Goal: Transaction & Acquisition: Purchase product/service

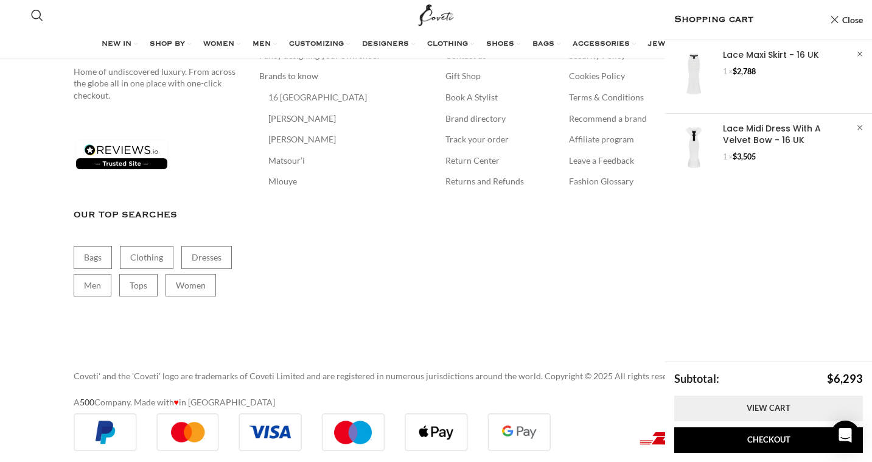
click at [751, 413] on link "View cart" at bounding box center [768, 409] width 189 height 26
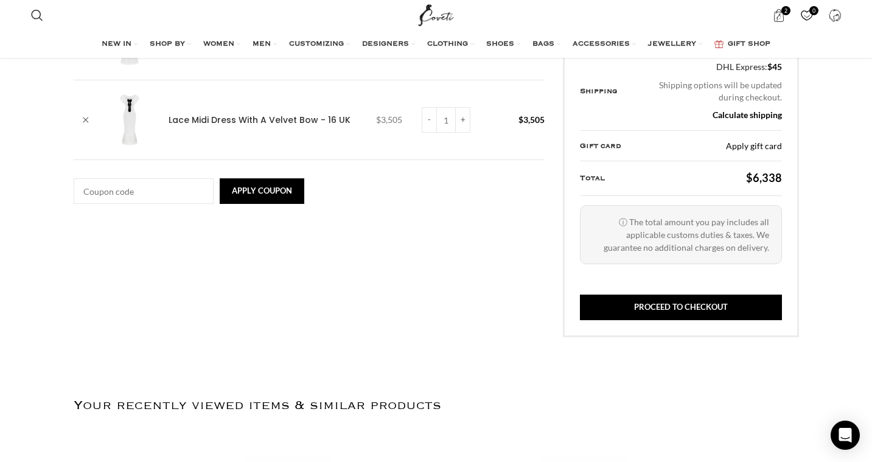
scroll to position [0, 384]
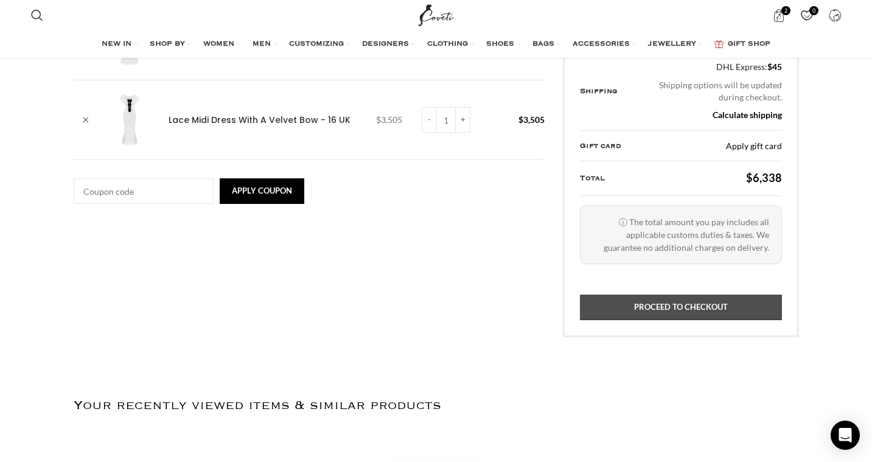
click at [694, 312] on link "Proceed to checkout" at bounding box center [680, 308] width 201 height 26
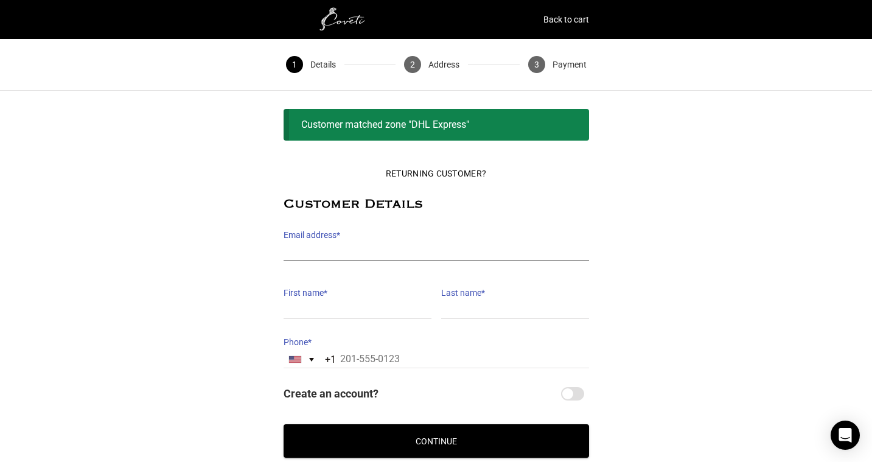
click at [456, 251] on input "Email address *" at bounding box center [437, 252] width 306 height 18
type input "[EMAIL_ADDRESS][DOMAIN_NAME]"
type input "[PERSON_NAME]"
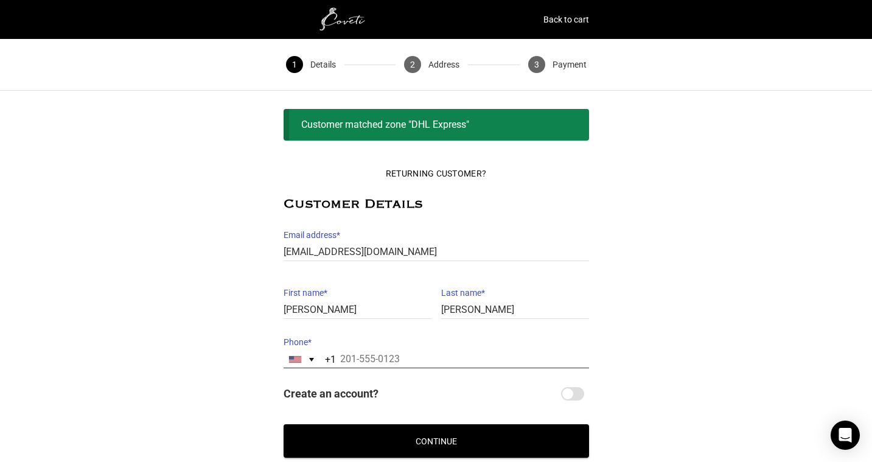
type input "12019838049"
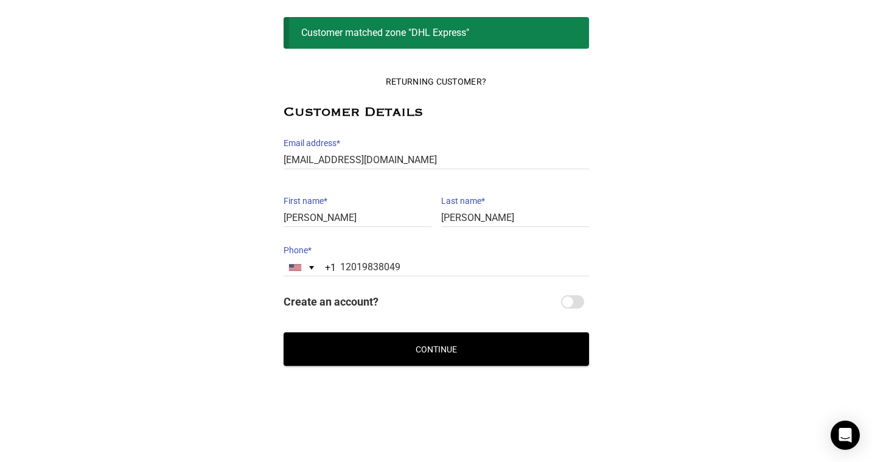
click at [383, 347] on button "Continue" at bounding box center [437, 348] width 306 height 33
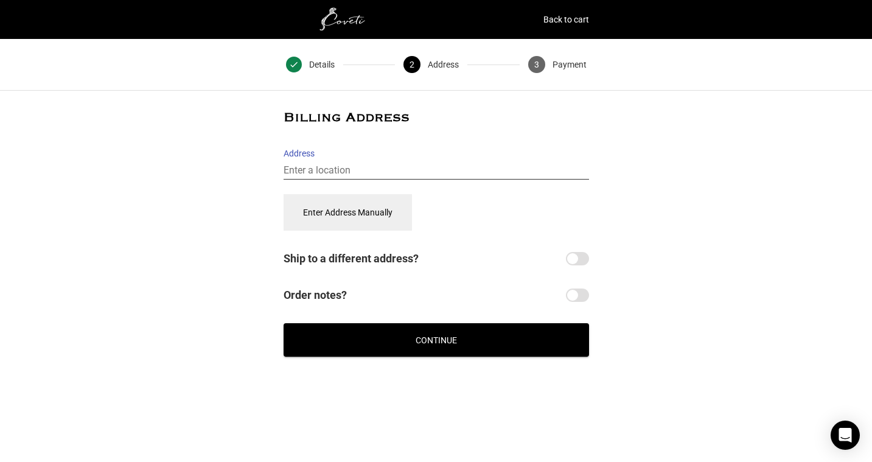
click at [373, 162] on input "Address" at bounding box center [437, 171] width 306 height 18
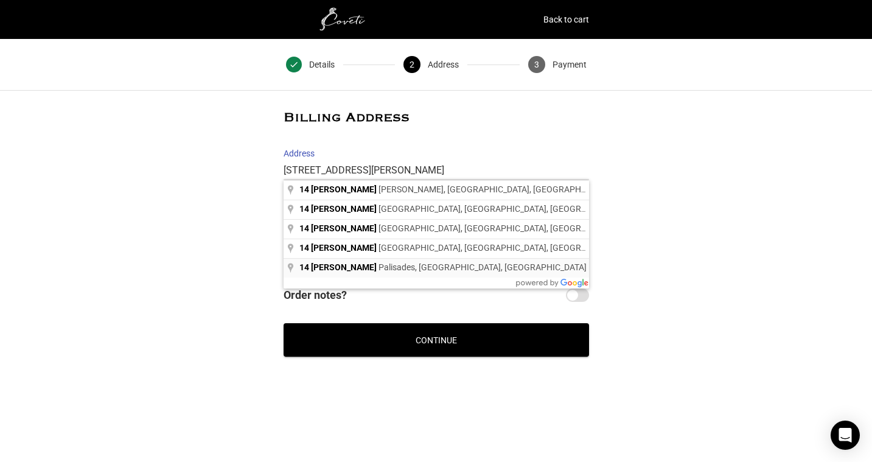
type input "14 Lawrence Lane, Palisades, NY, USA"
select select "US"
type input "14 Lawrence Ln"
type input "14 Lawrence Ln, Palisades"
type input "Rockland County"
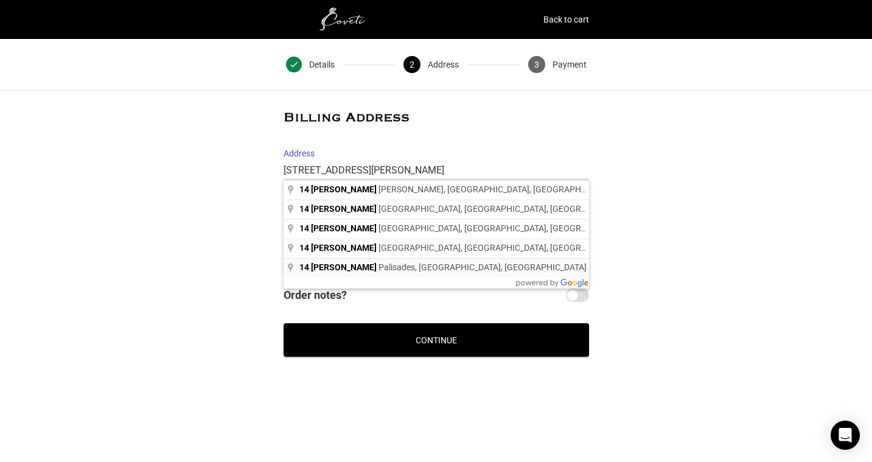
type input "10964"
select select "NY"
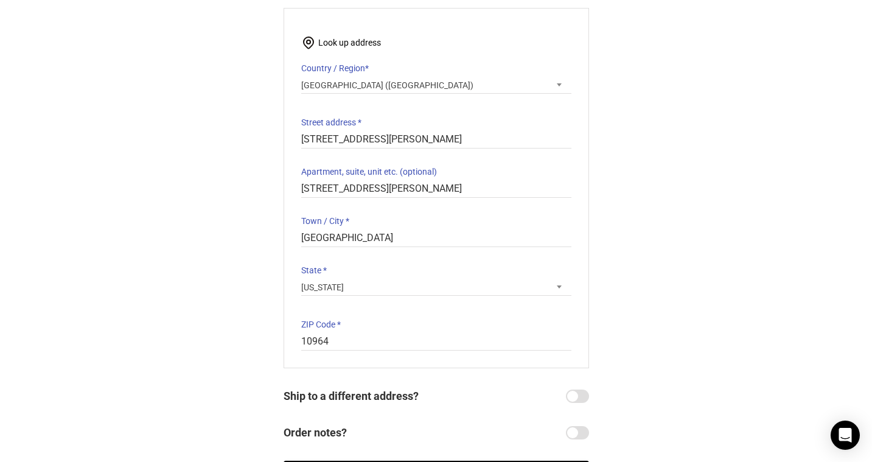
scroll to position [266, 0]
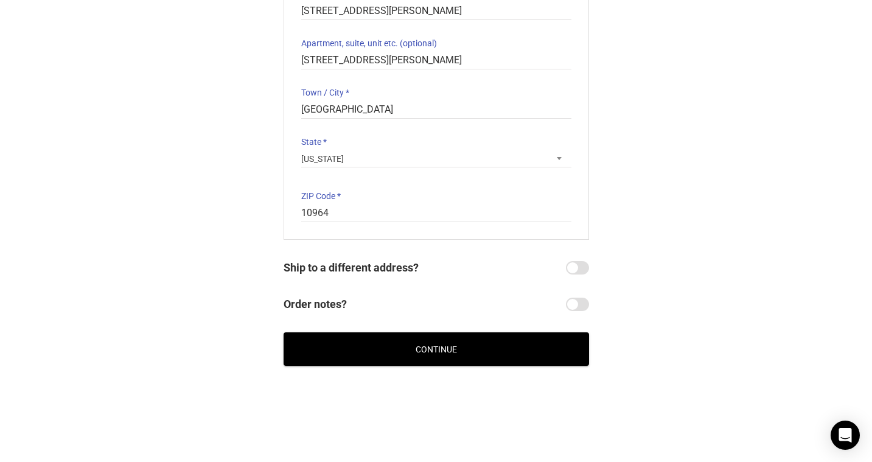
click at [571, 257] on div "Billing Address Start typing your address to search. Info Start with your house…" at bounding box center [437, 79] width 306 height 468
click at [581, 266] on input "Ship to a different address?" at bounding box center [577, 267] width 23 height 13
checkbox input "true"
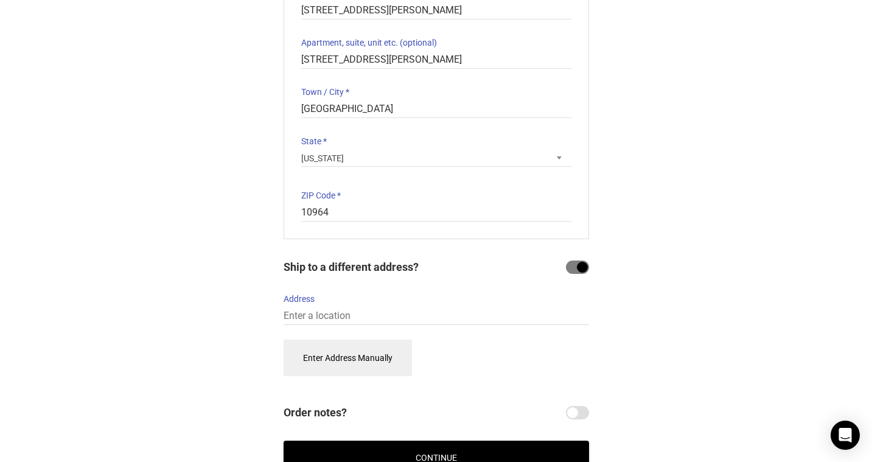
click at [465, 306] on label "Address" at bounding box center [437, 298] width 306 height 17
click at [465, 307] on input "Address" at bounding box center [437, 316] width 306 height 18
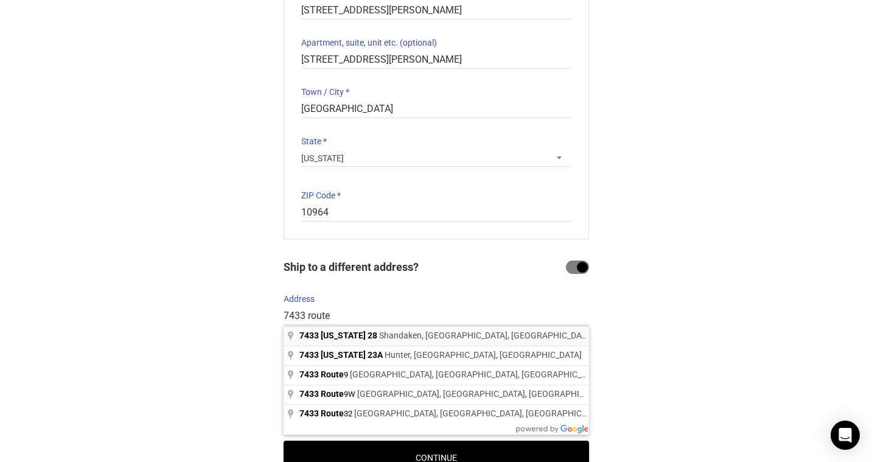
type input "7433 New York 28, Shandaken, NY, USA"
select select "US"
type input "7433 NY-28"
type input "7433 NY-28, Shandaken"
type input "Shandaken"
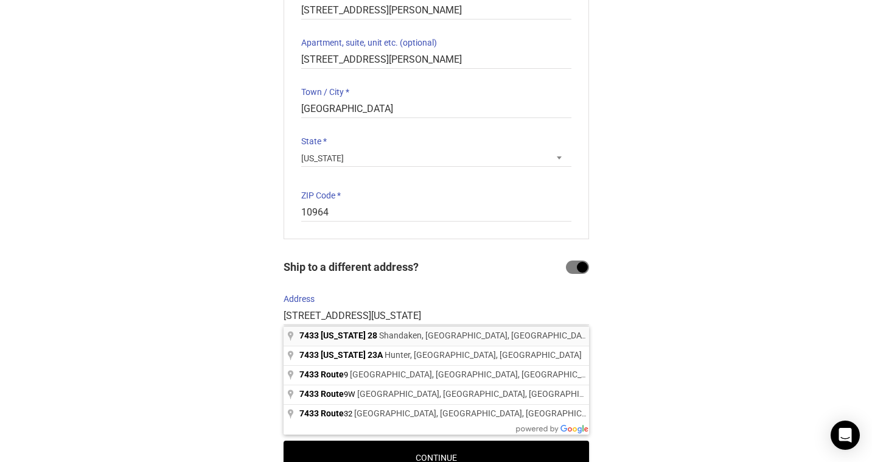
type input "12480"
select select "NY"
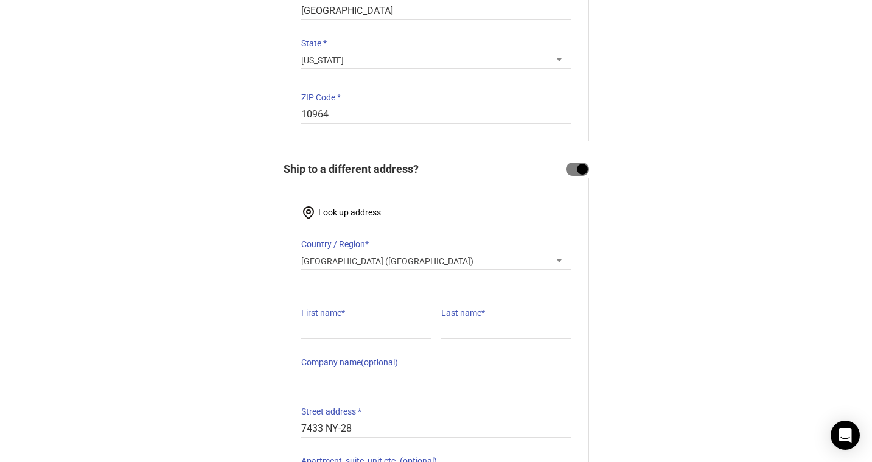
scroll to position [390, 0]
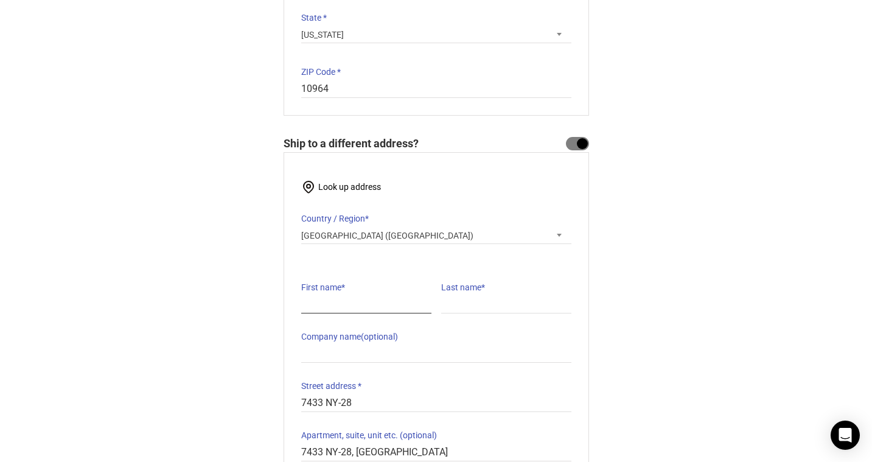
click at [388, 307] on input "First name *" at bounding box center [366, 305] width 130 height 18
type input "[PERSON_NAME]"
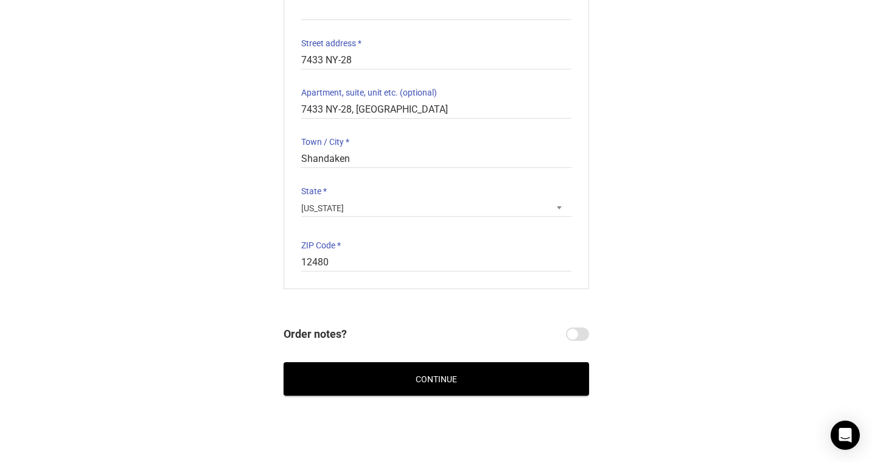
scroll to position [743, 0]
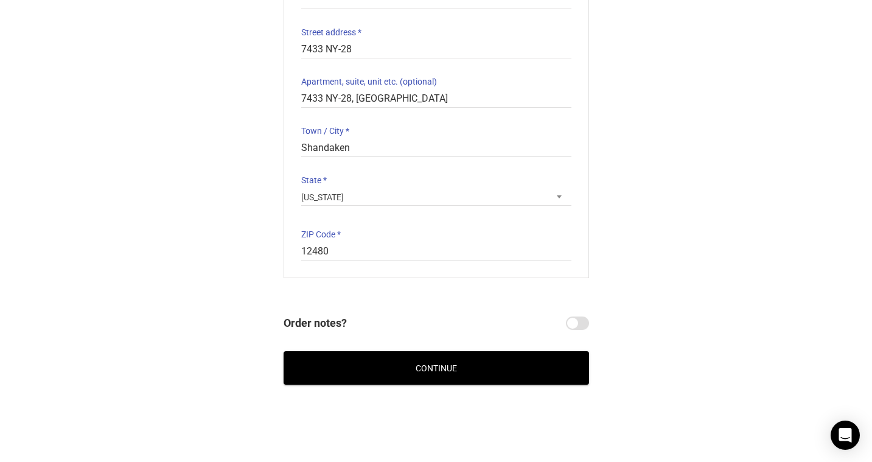
type input "[PERSON_NAME]"
click at [385, 368] on button "Continue" at bounding box center [437, 367] width 306 height 33
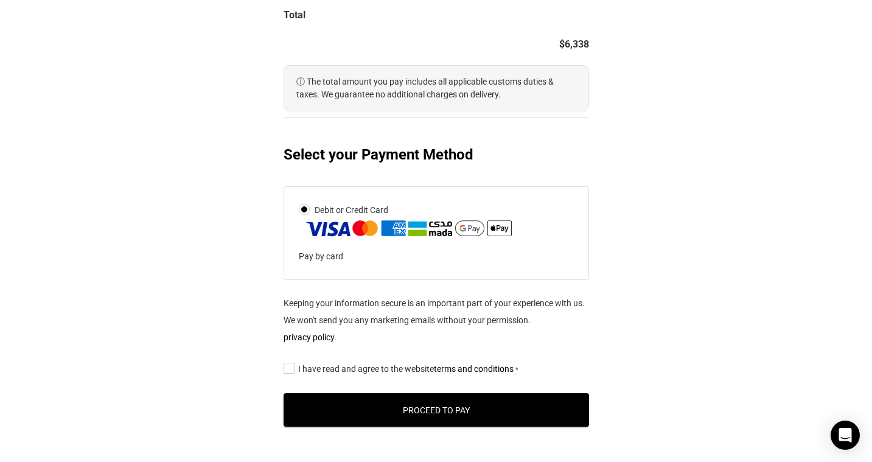
scroll to position [569, 0]
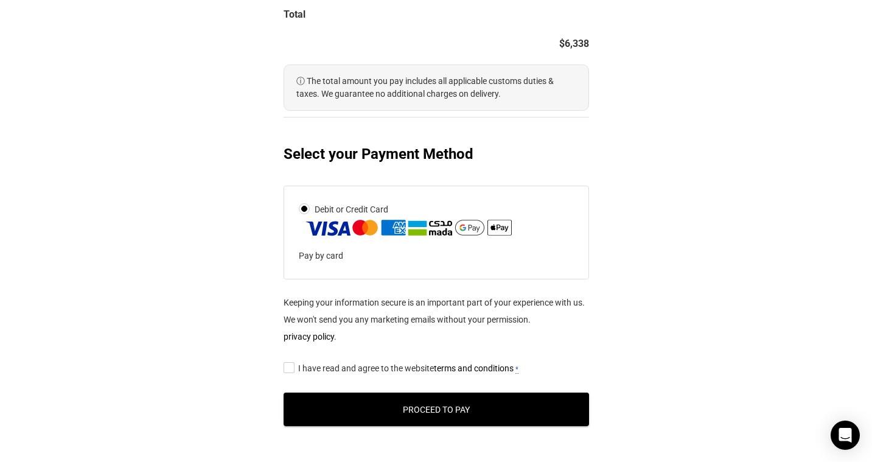
click at [519, 369] on abbr "*" at bounding box center [517, 369] width 3 height 9
click at [292, 367] on input "I have read and agree to the website terms and conditions *" at bounding box center [288, 367] width 8 height 0
click at [519, 371] on abbr "*" at bounding box center [517, 369] width 3 height 9
click at [292, 367] on input "I have read and agree to the website terms and conditions *" at bounding box center [288, 367] width 8 height 0
click at [519, 374] on abbr "*" at bounding box center [517, 369] width 3 height 9
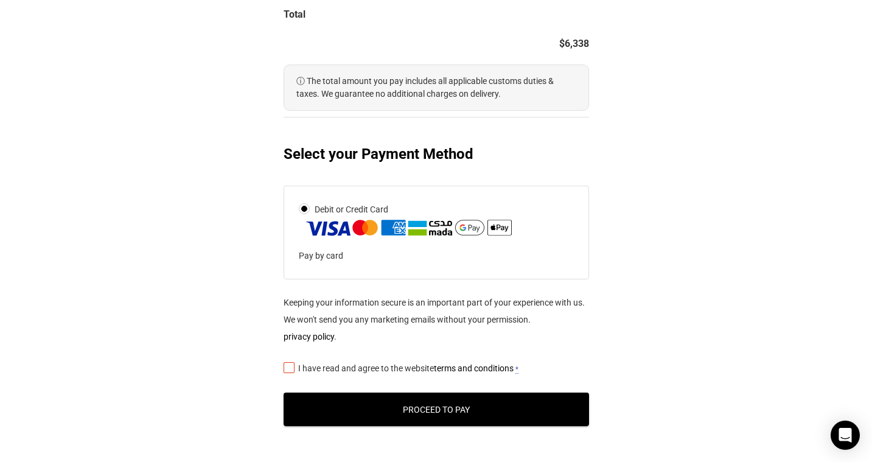
click at [292, 367] on input "I have read and agree to the website terms and conditions *" at bounding box center [288, 367] width 8 height 0
click at [506, 402] on button "Proceed to Pay" at bounding box center [437, 409] width 306 height 33
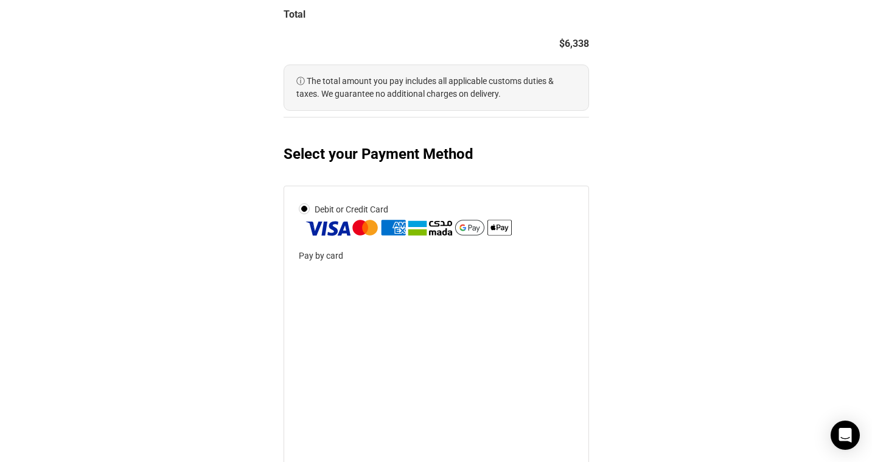
click at [505, 229] on img at bounding box center [409, 227] width 211 height 19
click at [0, 0] on input "Debit or Credit Card" at bounding box center [0, 0] width 0 height 0
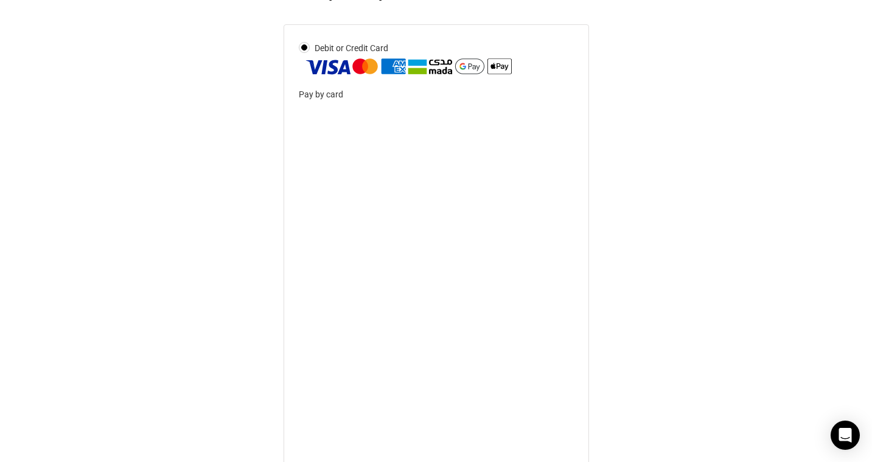
scroll to position [731, 0]
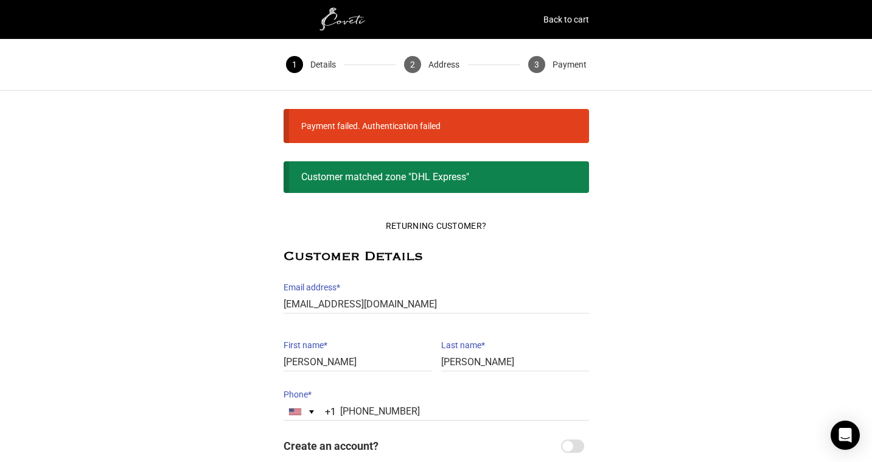
scroll to position [144, 0]
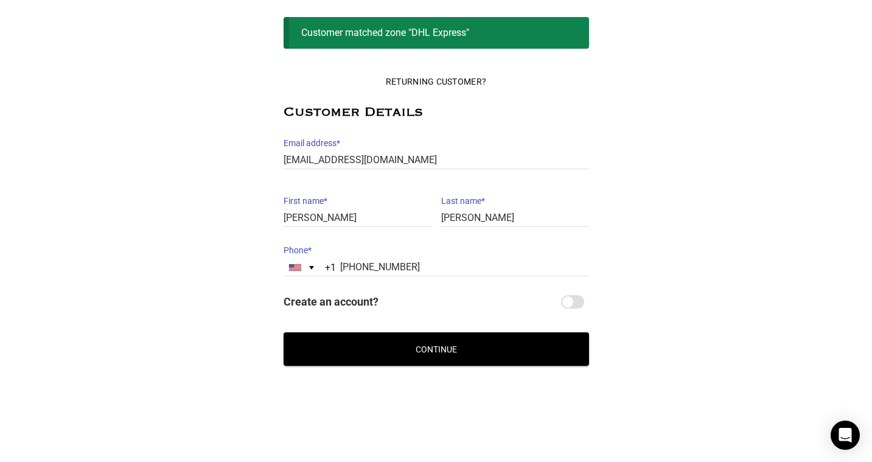
click at [415, 362] on button "Continue" at bounding box center [437, 348] width 306 height 33
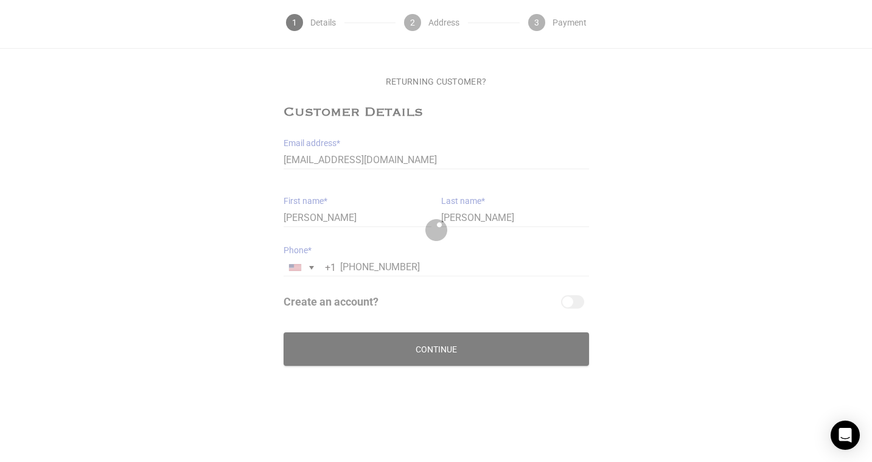
scroll to position [42, 0]
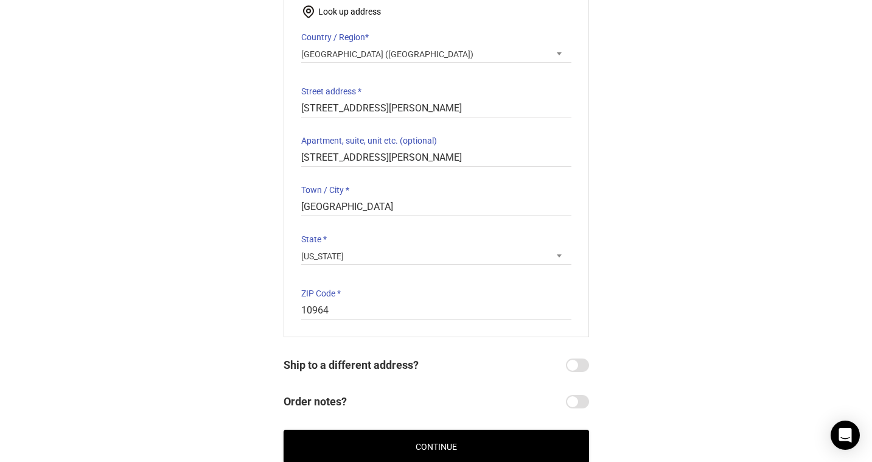
scroll to position [167, 0]
drag, startPoint x: 422, startPoint y: 156, endPoint x: 368, endPoint y: 155, distance: 54.8
click at [368, 155] on input "14 Lawrence Ln, Palisades" at bounding box center [436, 159] width 270 height 18
click at [368, 155] on input "[STREET_ADDRESS][PERSON_NAME]" at bounding box center [436, 159] width 270 height 18
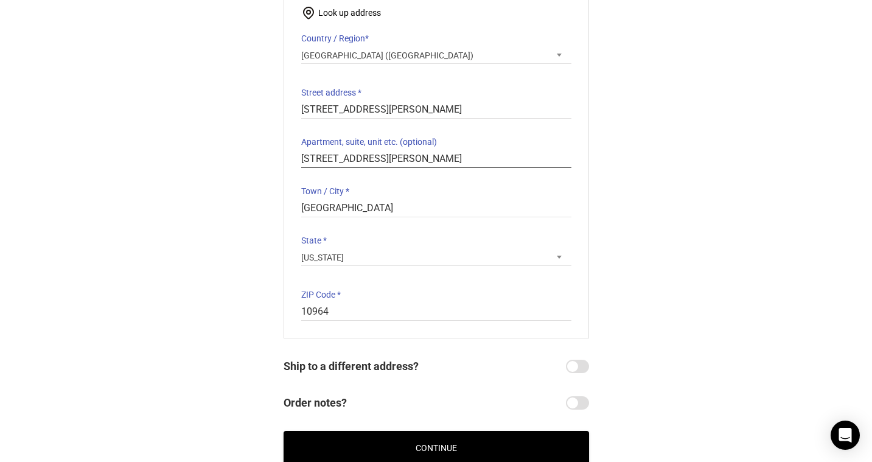
click at [368, 155] on input "[STREET_ADDRESS][PERSON_NAME]" at bounding box center [436, 159] width 270 height 18
click at [355, 210] on input "[GEOGRAPHIC_DATA]" at bounding box center [436, 209] width 270 height 18
type input "Palisades"
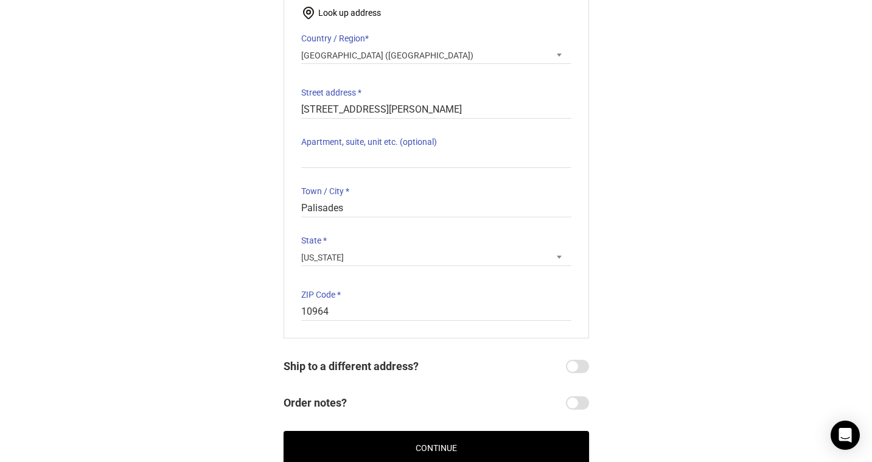
click at [631, 222] on div "Returning Customer? Customer Details Email address * ebruce211@gmail.com Email …" at bounding box center [436, 203] width 872 height 521
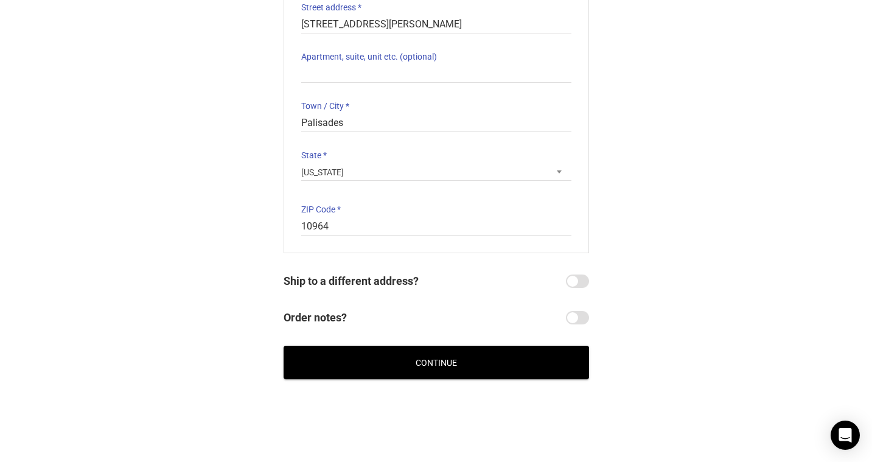
scroll to position [259, 0]
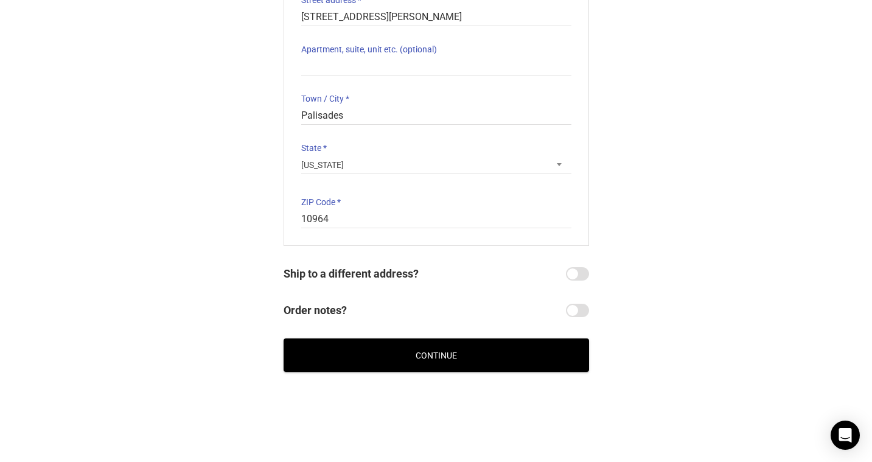
click at [579, 267] on input "Ship to a different address?" at bounding box center [577, 273] width 23 height 13
checkbox input "true"
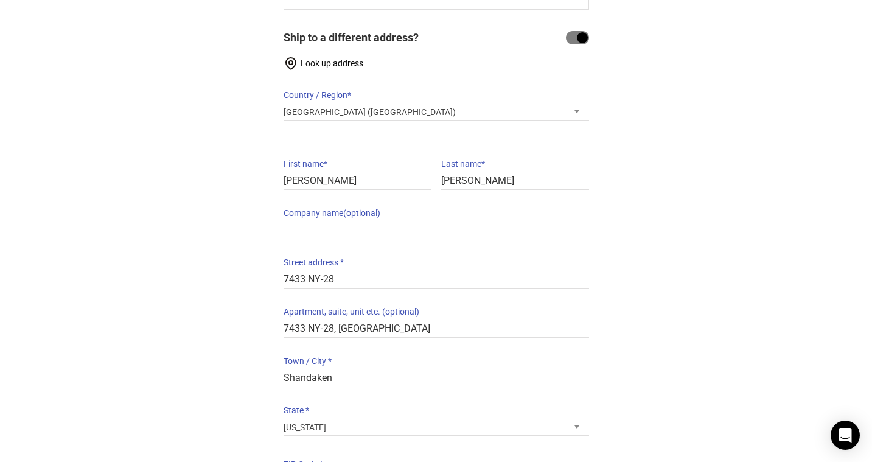
scroll to position [500, 0]
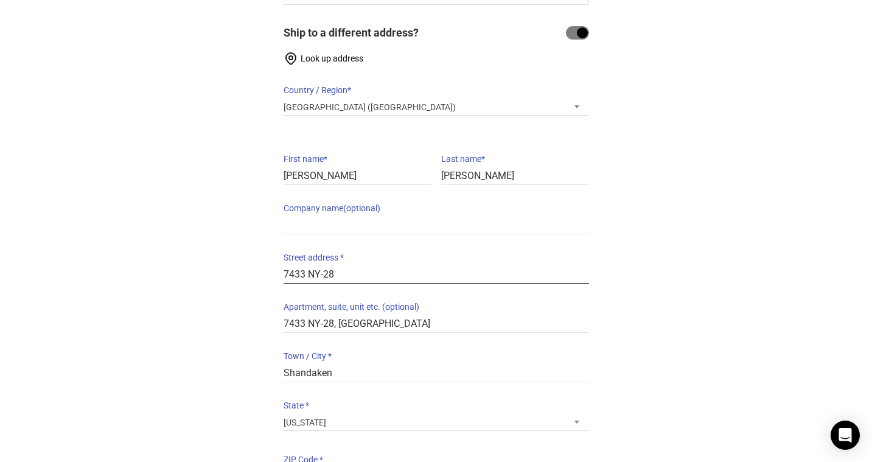
click at [579, 267] on input "7433 NY-28" at bounding box center [437, 275] width 306 height 18
click at [375, 320] on input "7433 NY-28, [GEOGRAPHIC_DATA]" at bounding box center [437, 324] width 306 height 18
click at [375, 320] on input "7433 NY-28, Shandaken" at bounding box center [437, 324] width 306 height 18
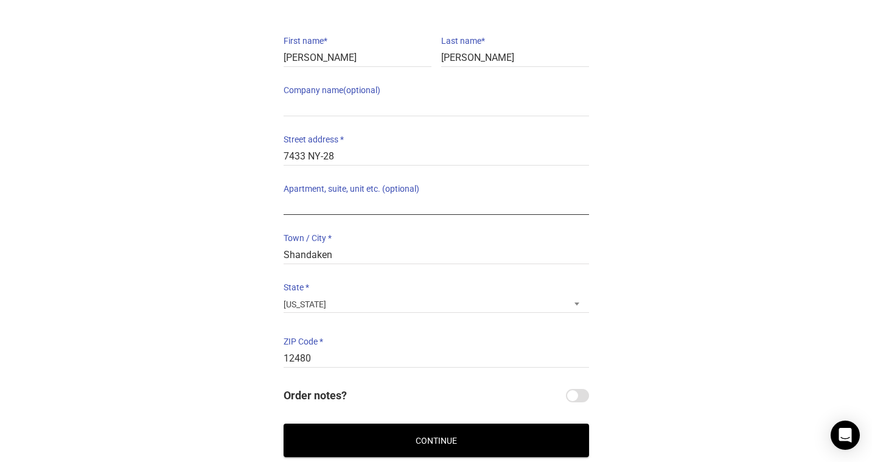
scroll to position [631, 0]
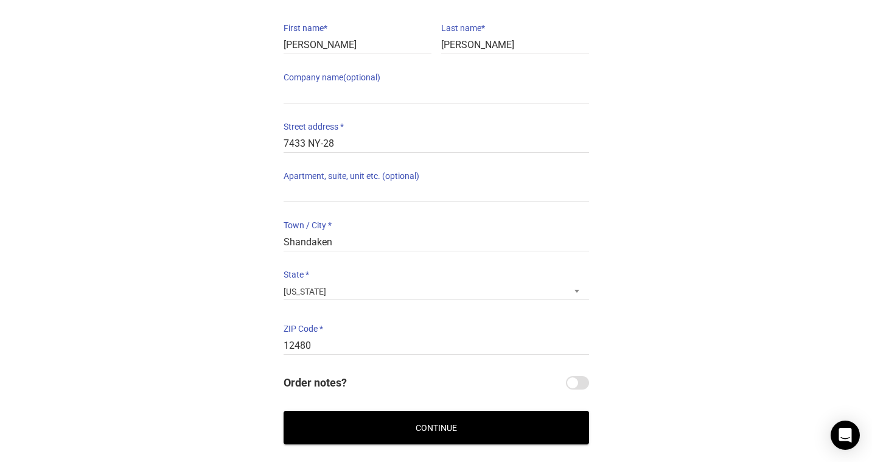
click at [386, 436] on button "Continue" at bounding box center [437, 427] width 306 height 33
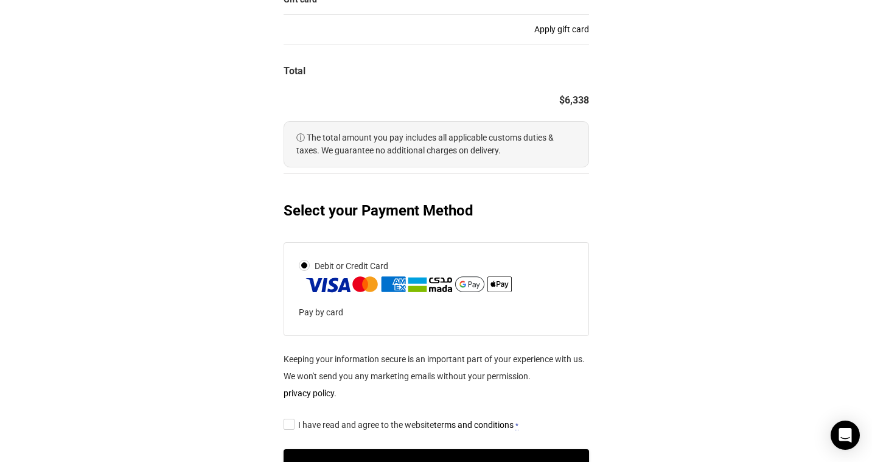
scroll to position [513, 0]
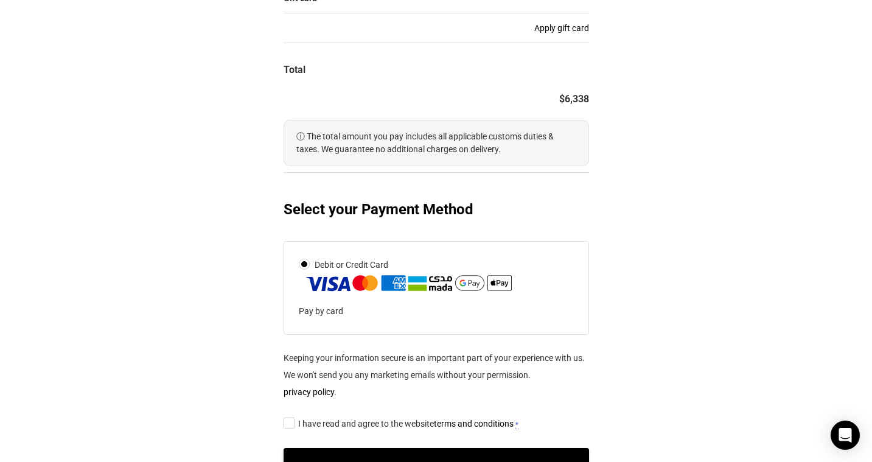
click at [497, 282] on img at bounding box center [409, 282] width 211 height 19
click at [0, 0] on input "Debit or Credit Card" at bounding box center [0, 0] width 0 height 0
click at [284, 422] on input "I have read and agree to the website terms and conditions *" at bounding box center [288, 422] width 8 height 0
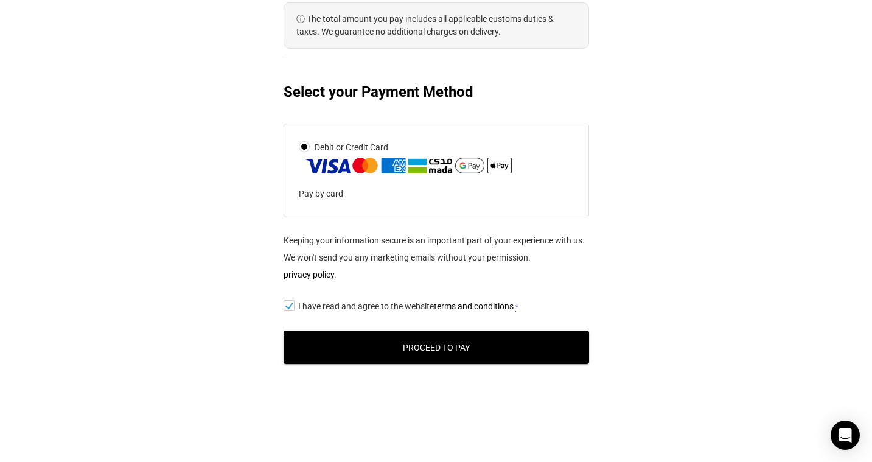
scroll to position [639, 0]
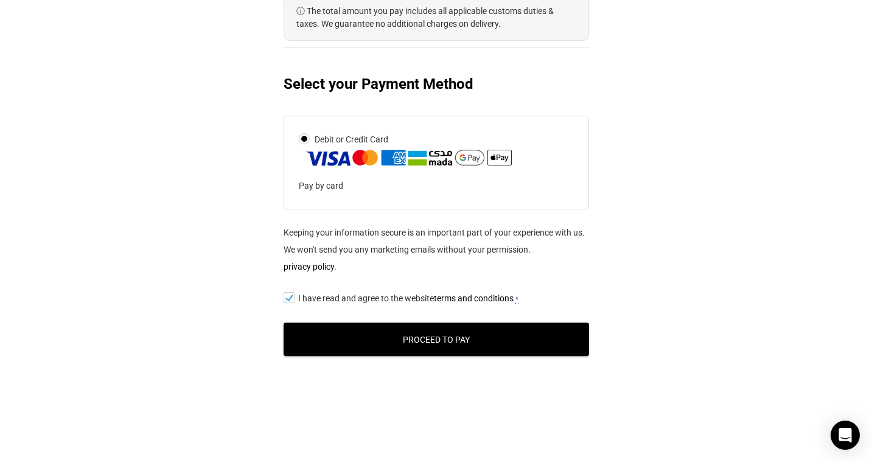
click at [411, 352] on button "Proceed to Pay" at bounding box center [437, 339] width 306 height 33
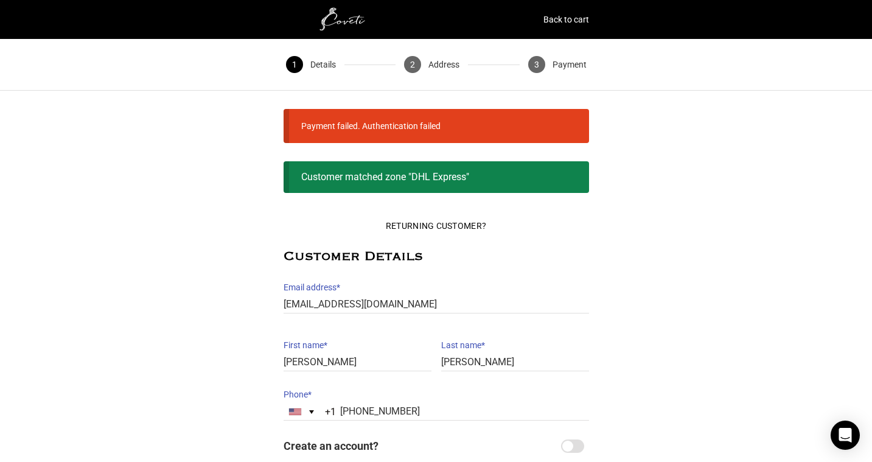
scroll to position [144, 0]
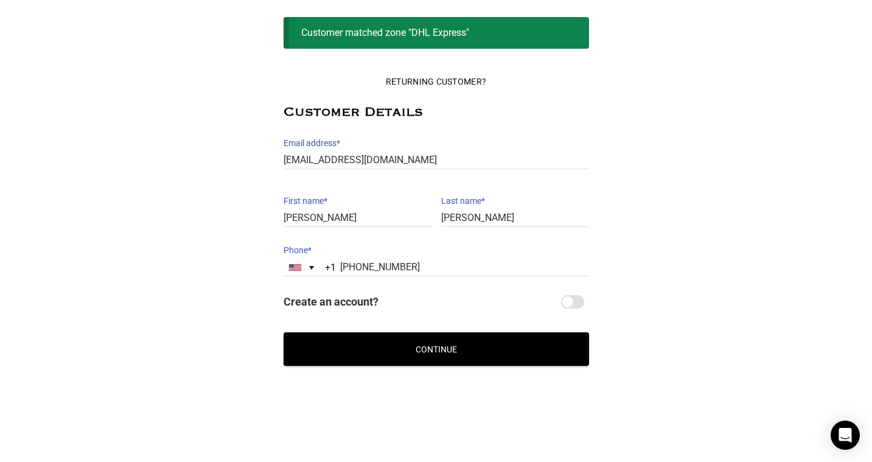
click at [492, 342] on button "Continue" at bounding box center [437, 348] width 306 height 33
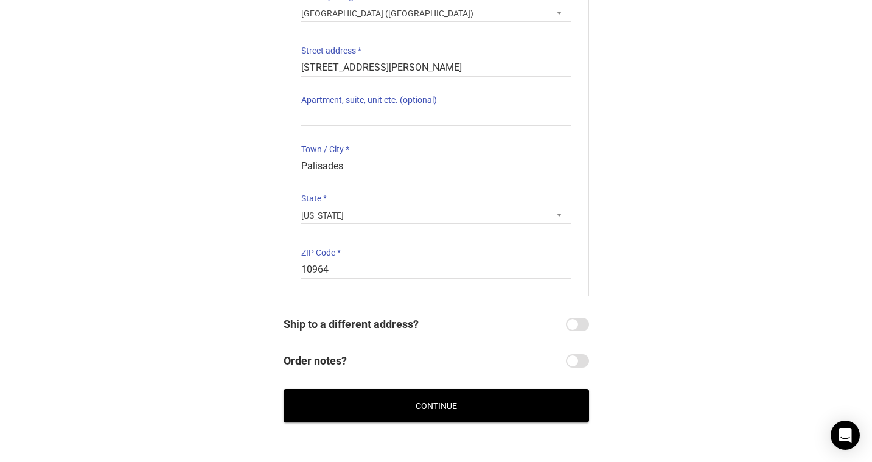
scroll to position [266, 0]
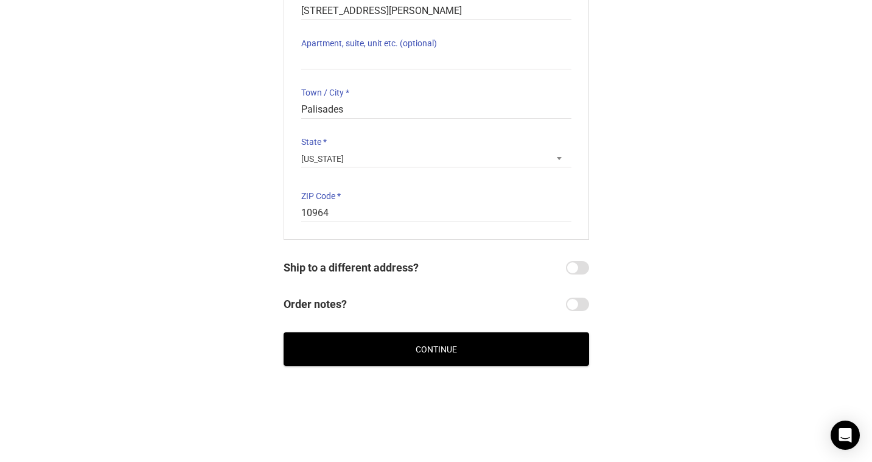
click at [576, 271] on input "Ship to a different address?" at bounding box center [577, 267] width 23 height 13
checkbox input "true"
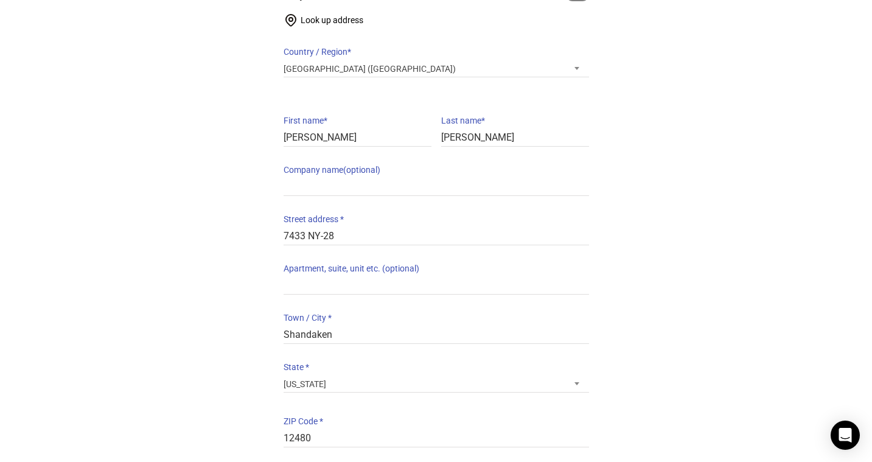
scroll to position [711, 0]
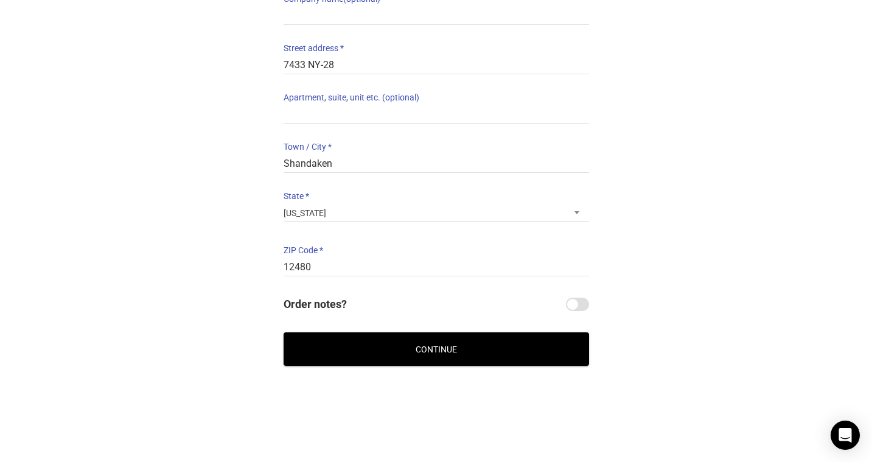
click at [513, 345] on button "Continue" at bounding box center [437, 348] width 306 height 33
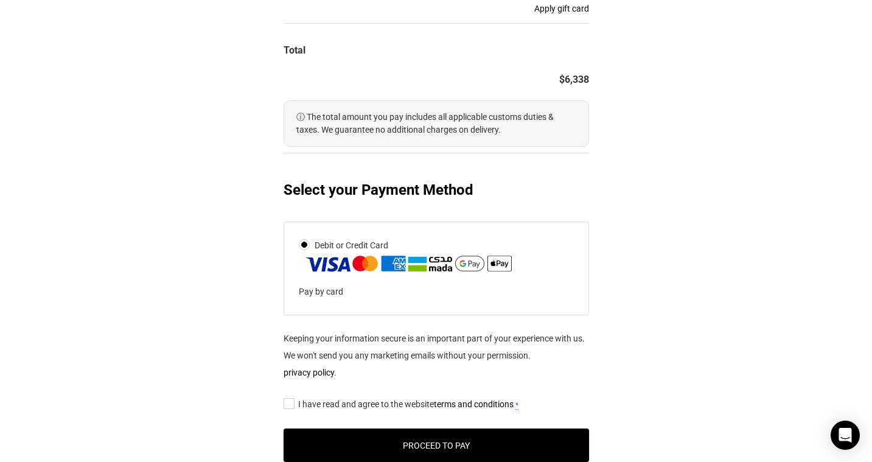
scroll to position [534, 0]
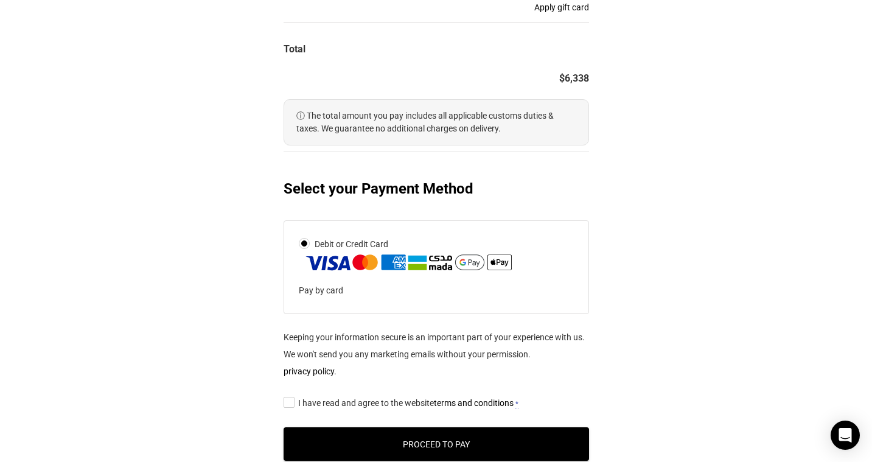
click at [378, 404] on span "I have read and agree to the website terms and conditions" at bounding box center [405, 403] width 215 height 10
click at [292, 402] on input "I have read and agree to the website terms and conditions *" at bounding box center [288, 402] width 8 height 0
click at [353, 446] on button "Proceed to Pay" at bounding box center [437, 443] width 306 height 33
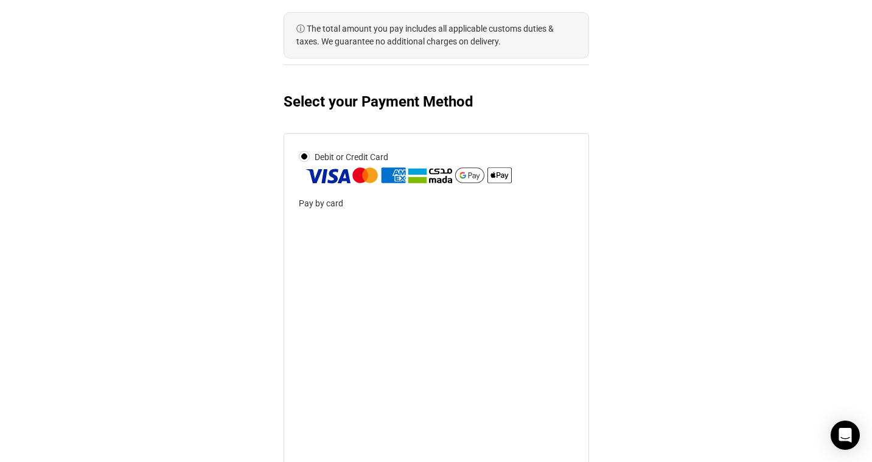
scroll to position [621, 0]
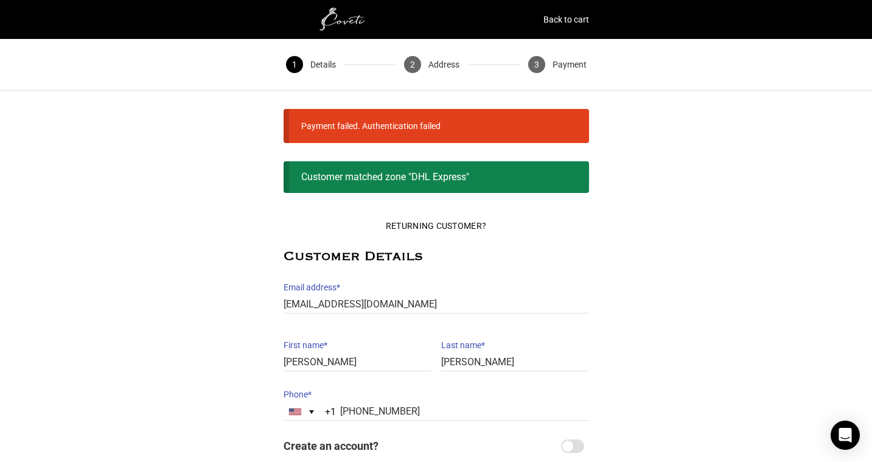
click at [341, 24] on img at bounding box center [345, 19] width 122 height 24
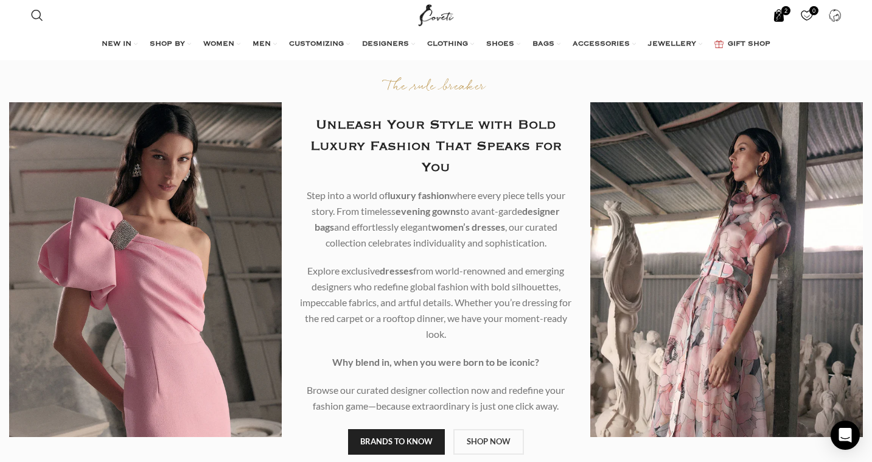
click at [776, 16] on span "2 items" at bounding box center [778, 15] width 13 height 13
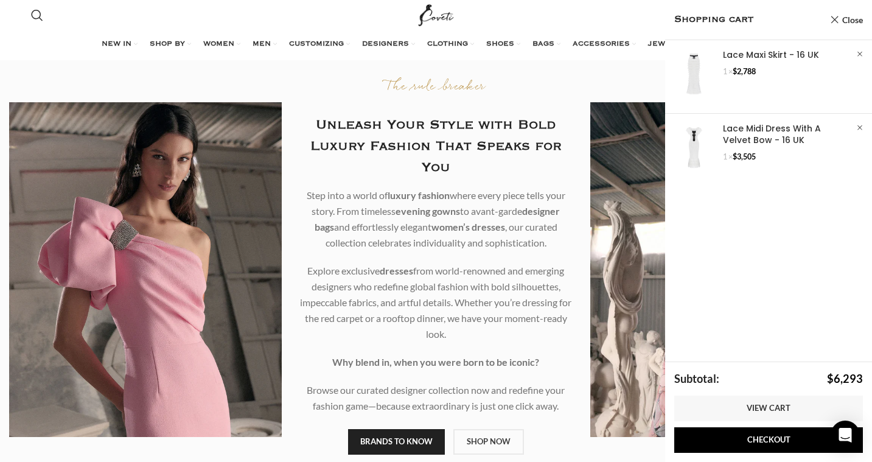
click at [551, 108] on div "Unleash Your Style with Bold Luxury Fashion That Speaks for You" at bounding box center [436, 140] width 273 height 76
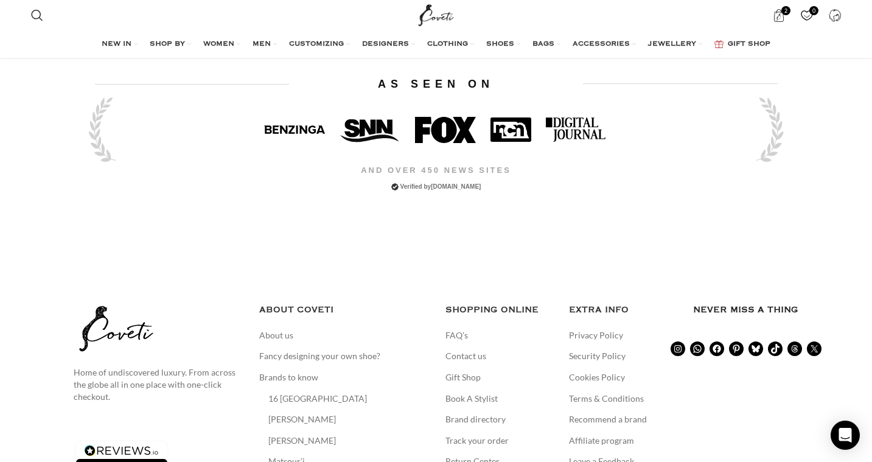
scroll to position [2742, 0]
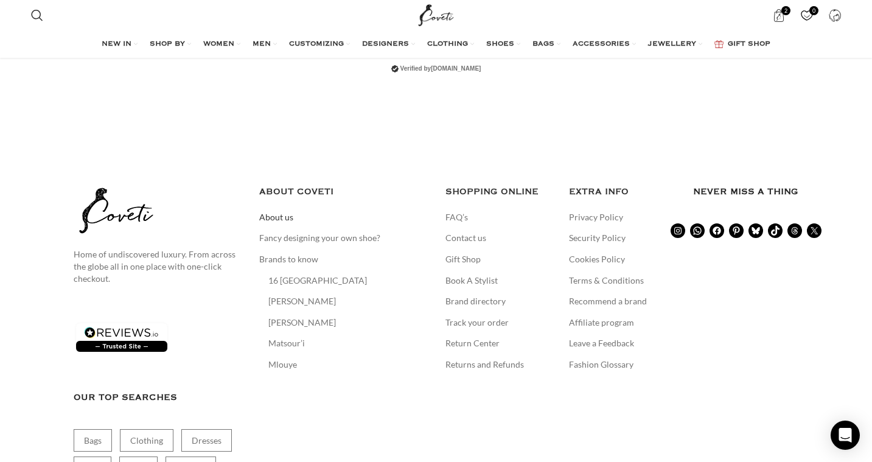
click at [277, 211] on link "About us" at bounding box center [276, 217] width 35 height 12
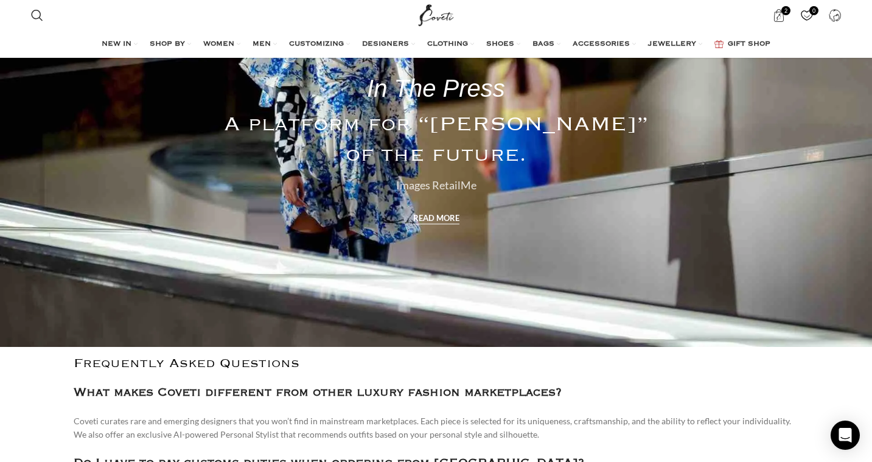
scroll to position [1126, 0]
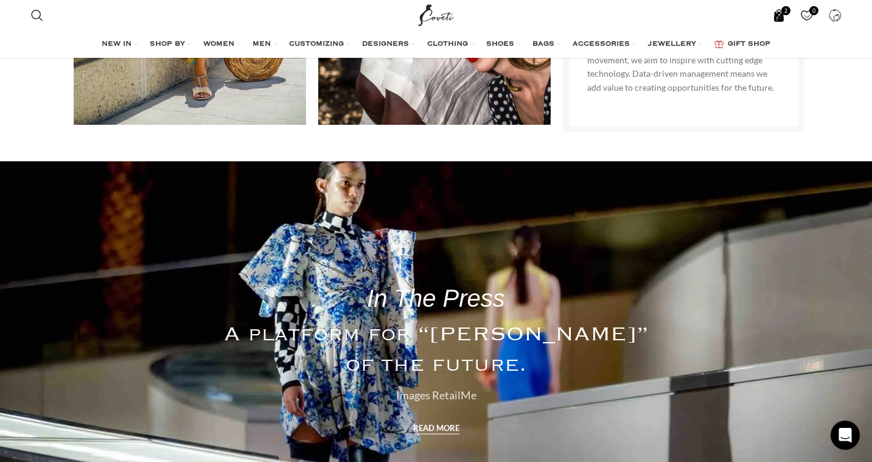
click at [781, 16] on span "2 items" at bounding box center [778, 15] width 13 height 13
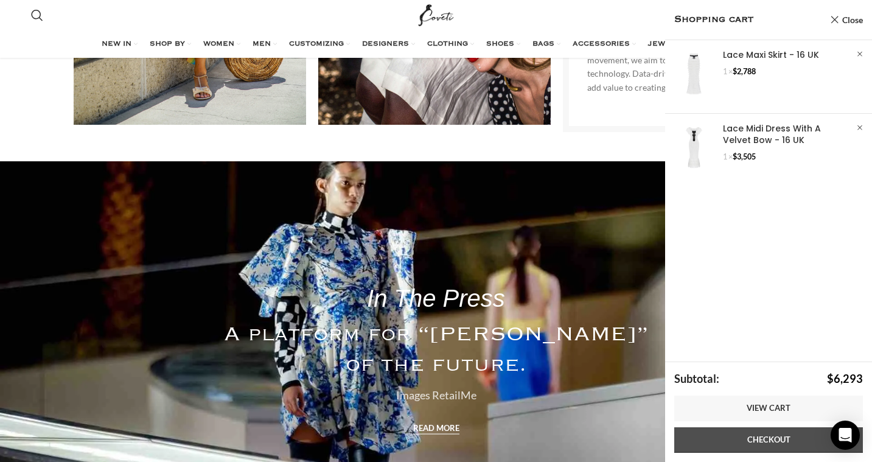
click at [750, 447] on link "Checkout" at bounding box center [768, 440] width 189 height 26
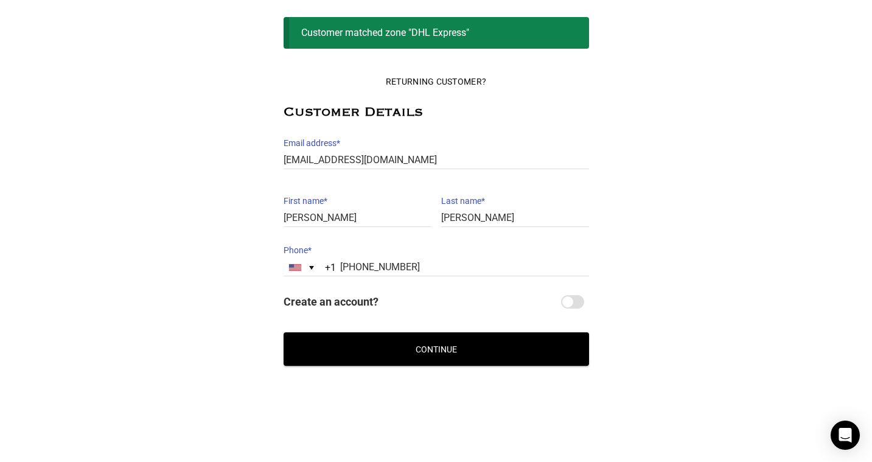
click at [420, 343] on button "Continue" at bounding box center [437, 348] width 306 height 33
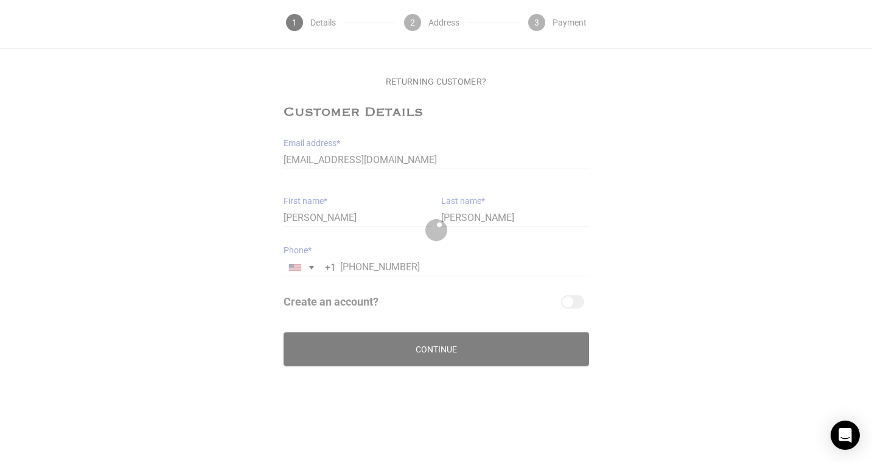
scroll to position [42, 0]
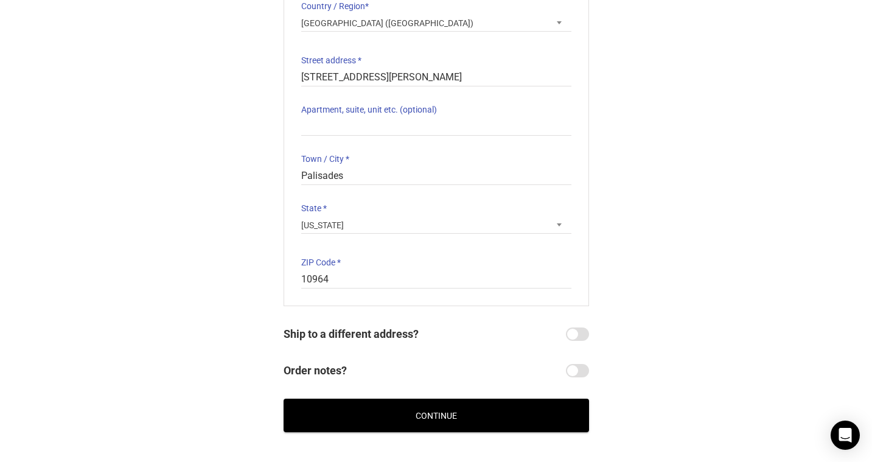
scroll to position [206, 0]
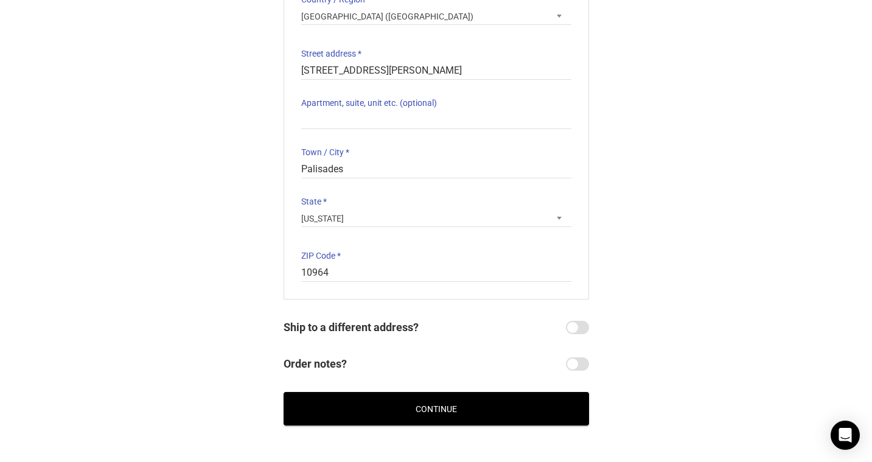
click at [576, 325] on input "Ship to a different address?" at bounding box center [577, 327] width 23 height 13
checkbox input "true"
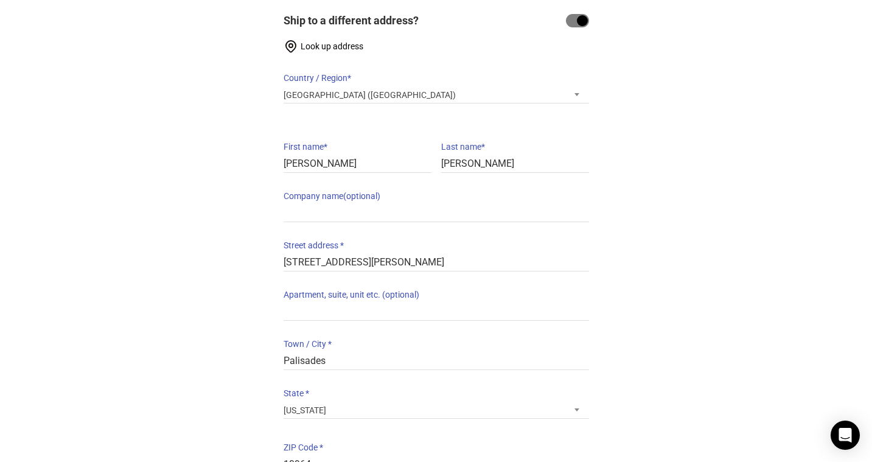
scroll to position [510, 0]
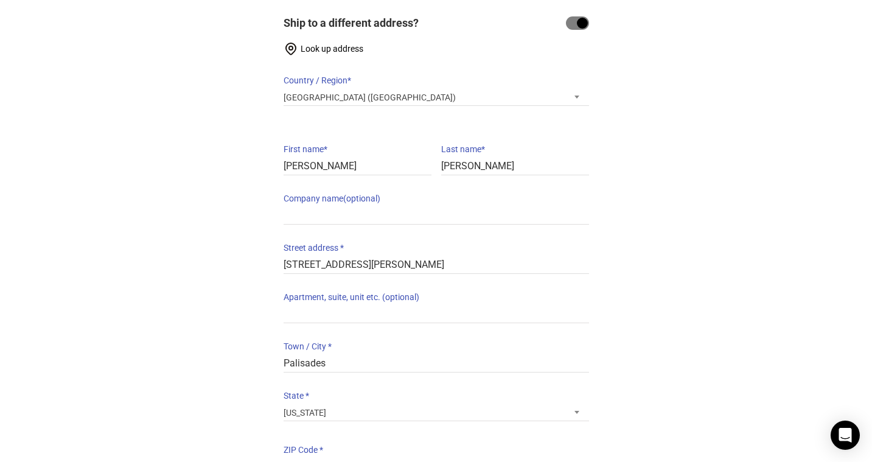
click at [420, 275] on div "Look up address Country / Region * Select a country / region… [GEOGRAPHIC_DATA]…" at bounding box center [437, 258] width 306 height 436
click at [395, 263] on input "[STREET_ADDRESS][PERSON_NAME]" at bounding box center [437, 265] width 306 height 18
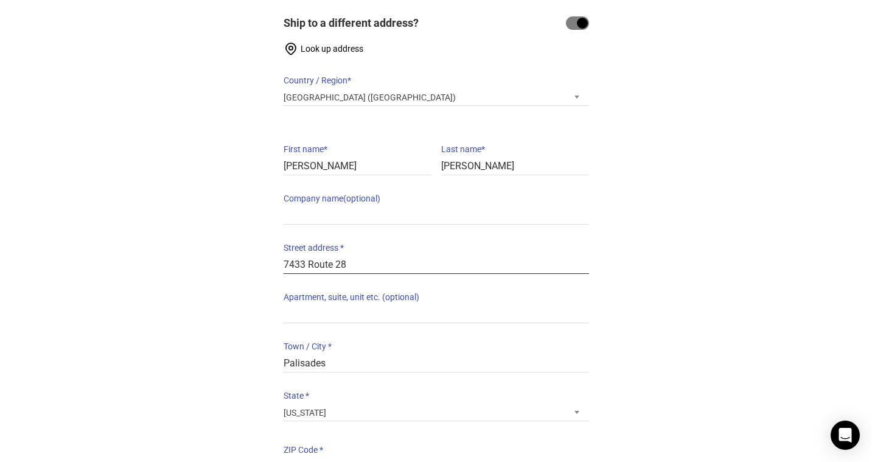
type input "7433 Route 28"
click at [371, 364] on input "Palisades" at bounding box center [437, 364] width 306 height 18
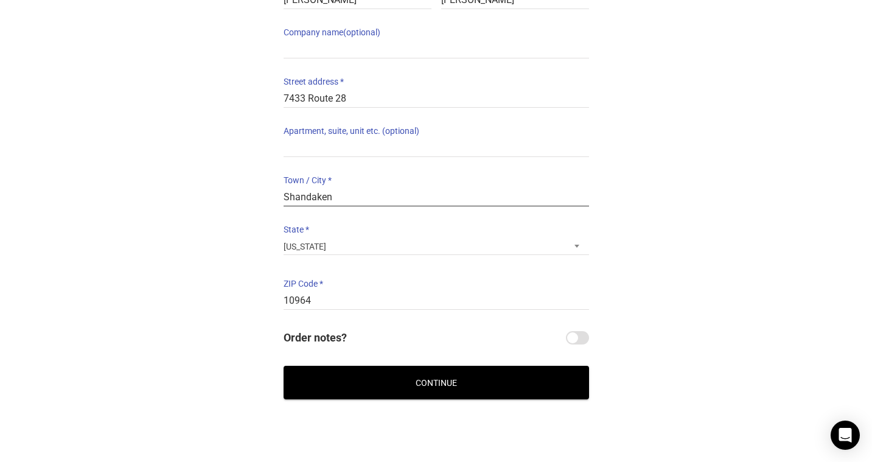
scroll to position [677, 0]
type input "Shandaken"
click at [349, 305] on input "10964" at bounding box center [437, 301] width 306 height 18
type input "12480"
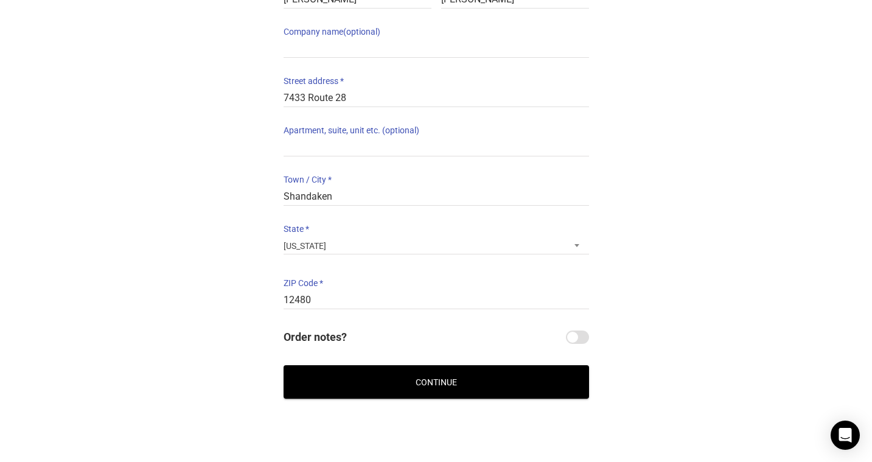
click at [491, 387] on button "Continue" at bounding box center [437, 381] width 306 height 33
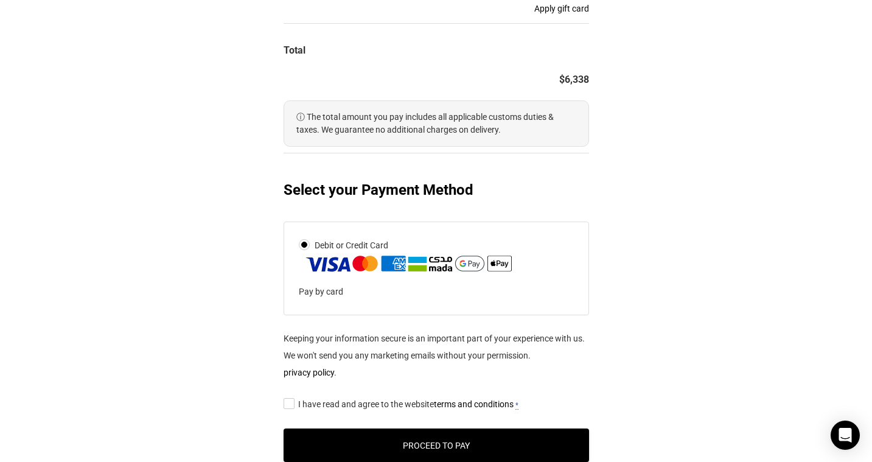
scroll to position [533, 0]
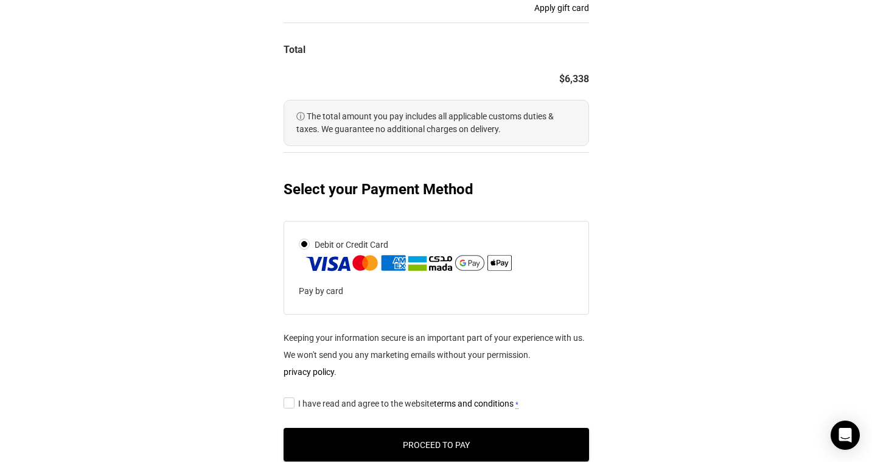
click at [475, 406] on link "terms and conditions" at bounding box center [474, 404] width 80 height 10
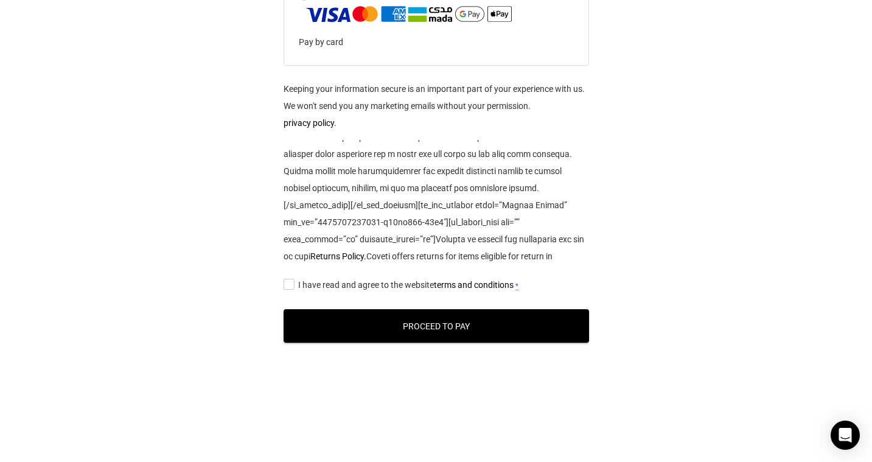
scroll to position [1702, 0]
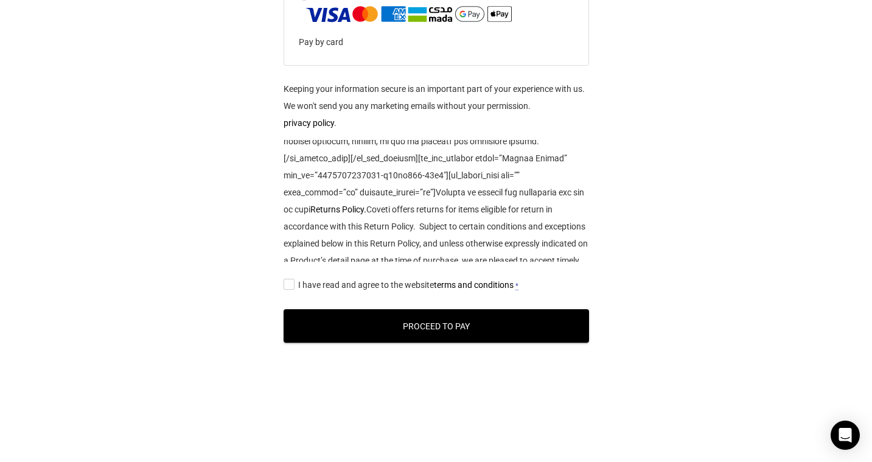
click at [295, 284] on label "I have read and agree to the website terms and conditions *" at bounding box center [437, 285] width 306 height 18
click at [292, 284] on input "I have read and agree to the website terms and conditions *" at bounding box center [288, 284] width 8 height 0
click at [388, 336] on button "Proceed to Pay" at bounding box center [437, 325] width 306 height 33
